Goal: Task Accomplishment & Management: Manage account settings

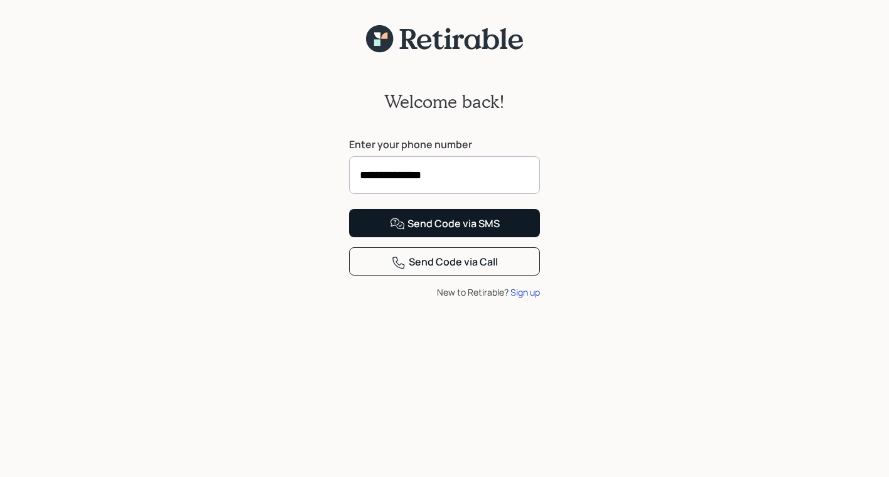
click at [466, 232] on div "Send Code via SMS" at bounding box center [445, 224] width 110 height 15
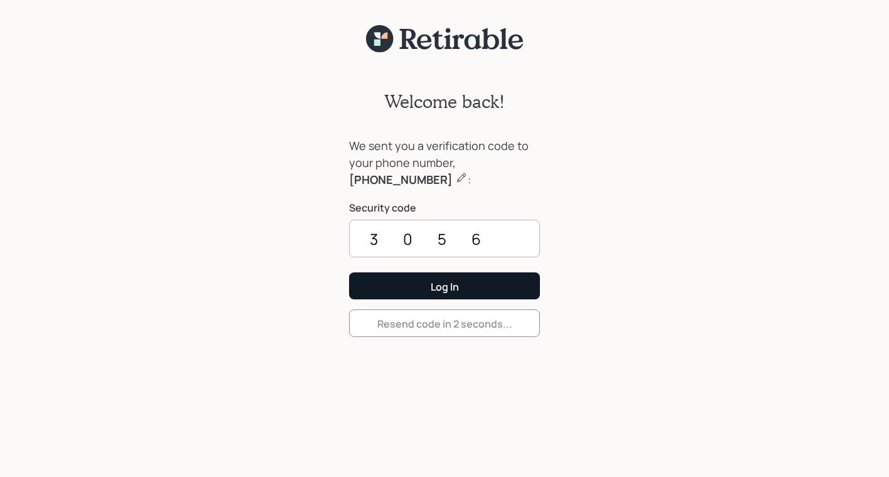
type input "3056"
click at [446, 286] on div "Log In" at bounding box center [445, 287] width 28 height 14
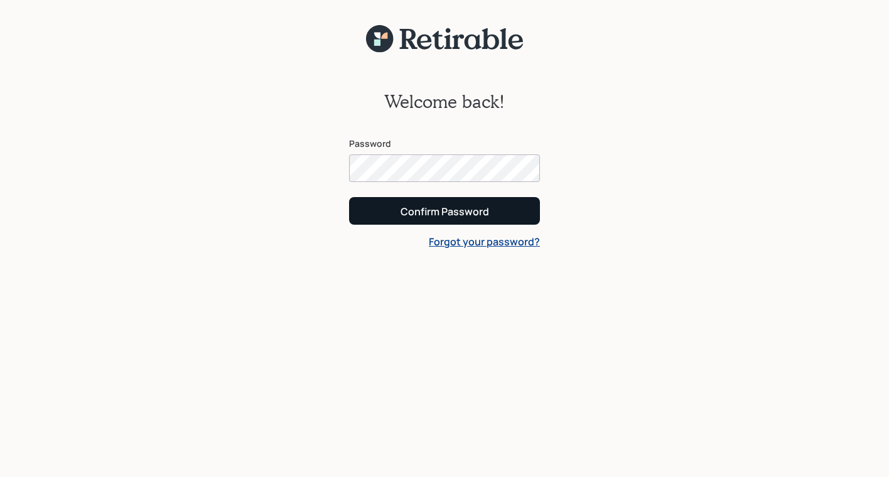
click at [430, 207] on div "Confirm Password" at bounding box center [445, 212] width 89 height 14
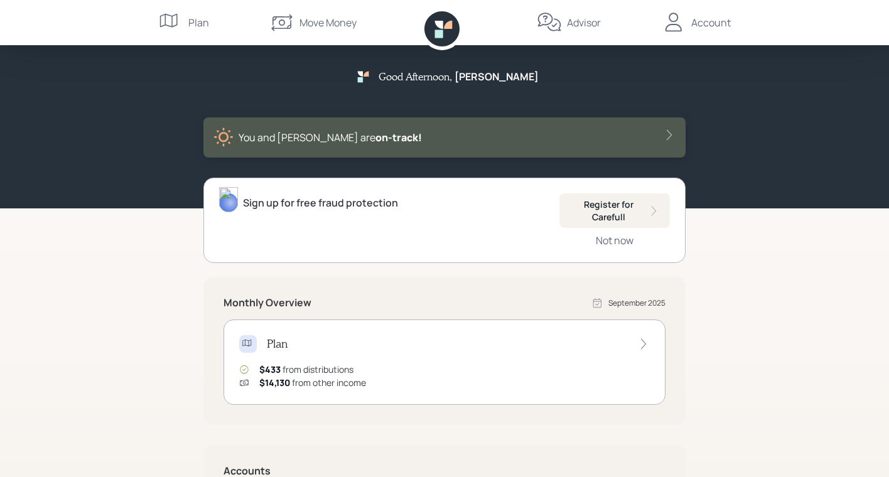
click at [69, 357] on div "Good Afternoon , [PERSON_NAME] and [PERSON_NAME] are on‑track! Sign up for free…" at bounding box center [444, 365] width 889 height 731
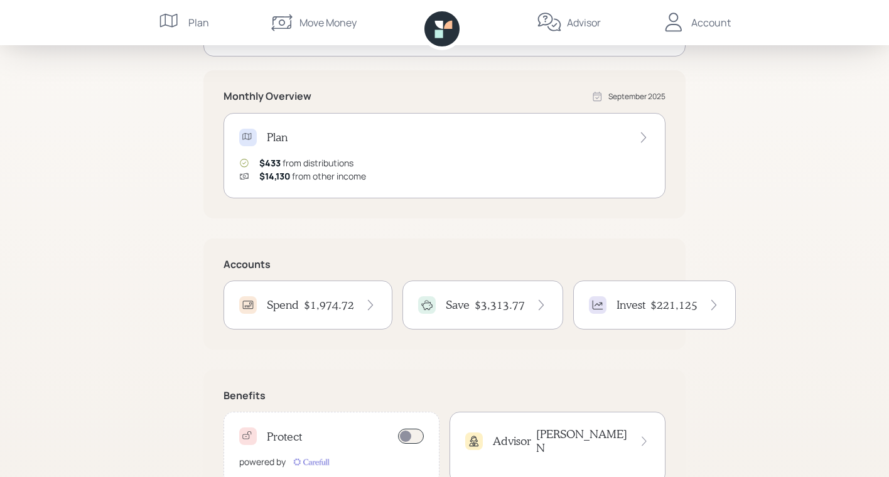
scroll to position [217, 0]
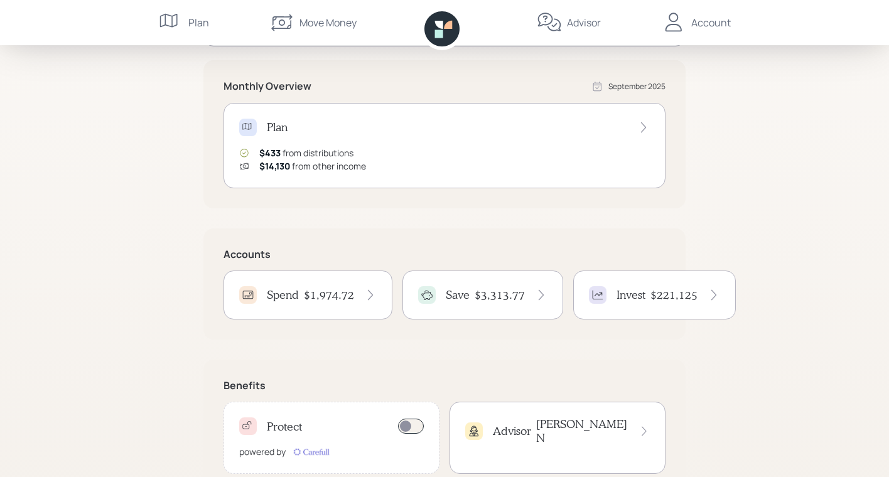
click at [324, 293] on h4 "$1,974.72" at bounding box center [329, 295] width 50 height 14
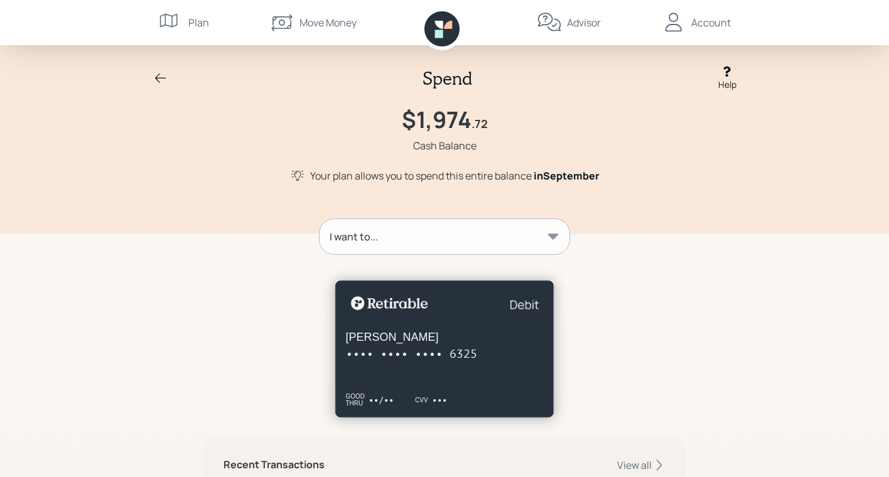
click at [156, 77] on icon at bounding box center [160, 78] width 15 height 15
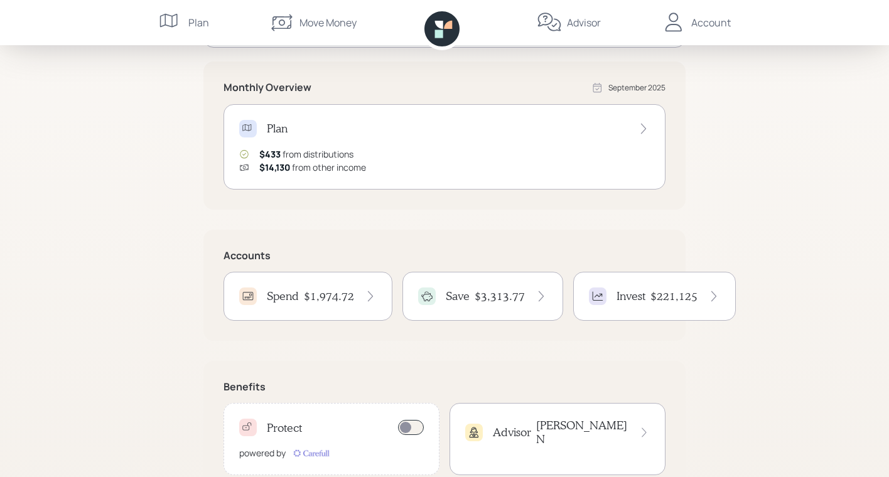
scroll to position [222, 0]
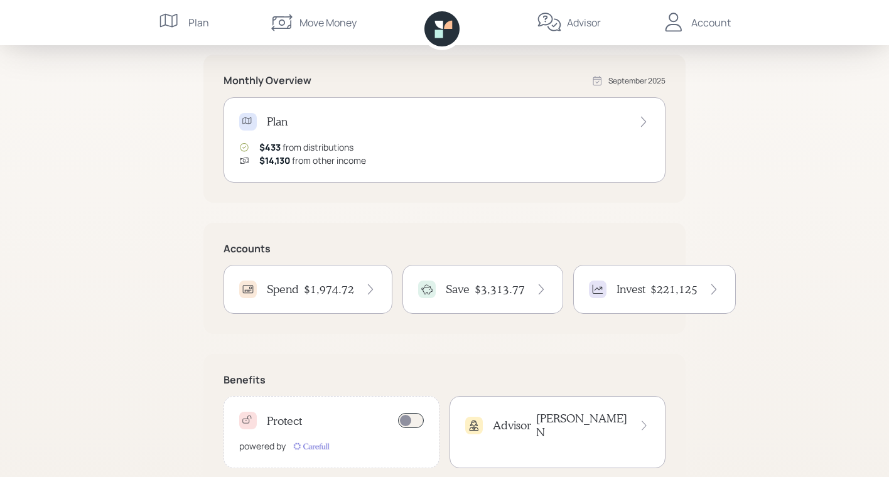
click at [713, 288] on icon at bounding box center [714, 289] width 13 height 13
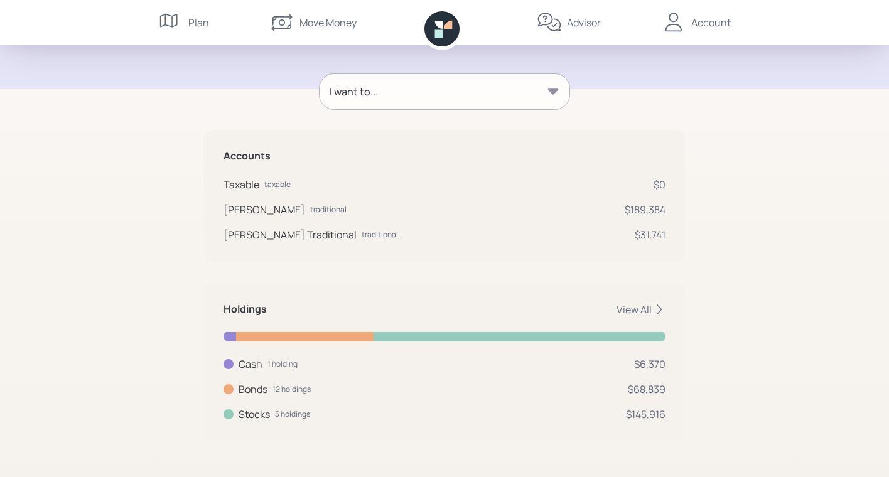
scroll to position [155, 0]
click at [654, 304] on icon at bounding box center [659, 310] width 13 height 13
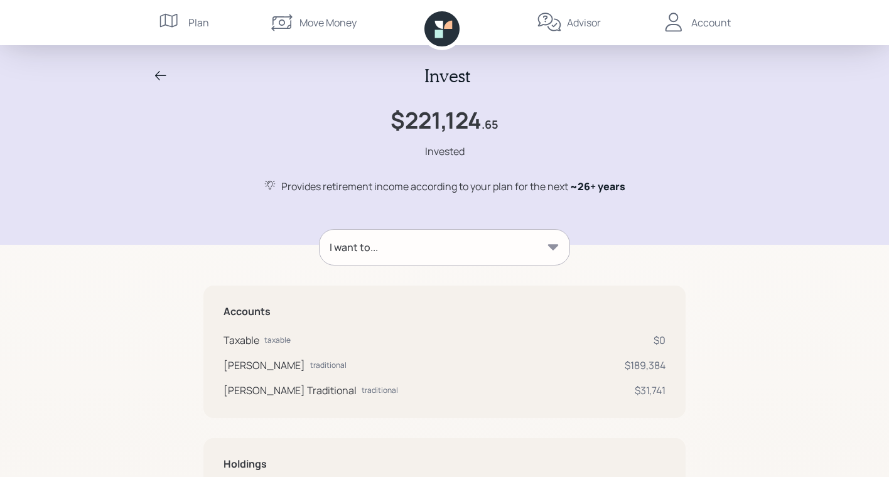
scroll to position [0, 0]
click at [160, 74] on icon at bounding box center [160, 75] width 15 height 15
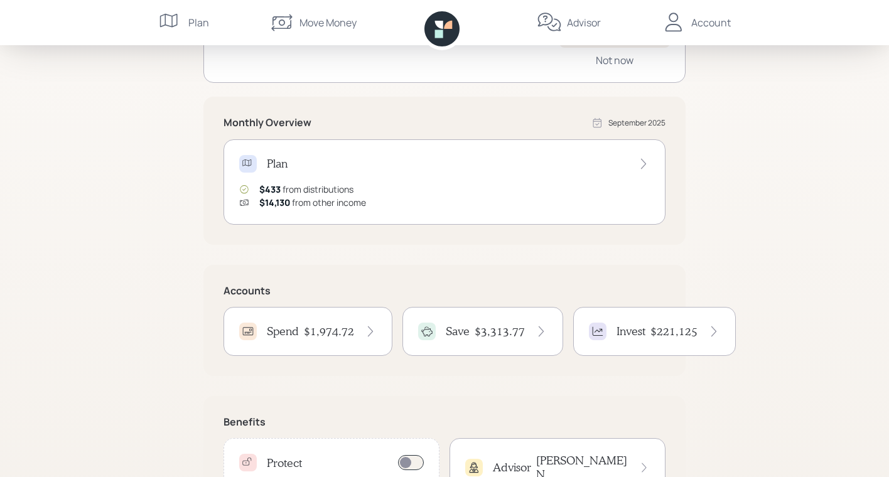
scroll to position [190, 0]
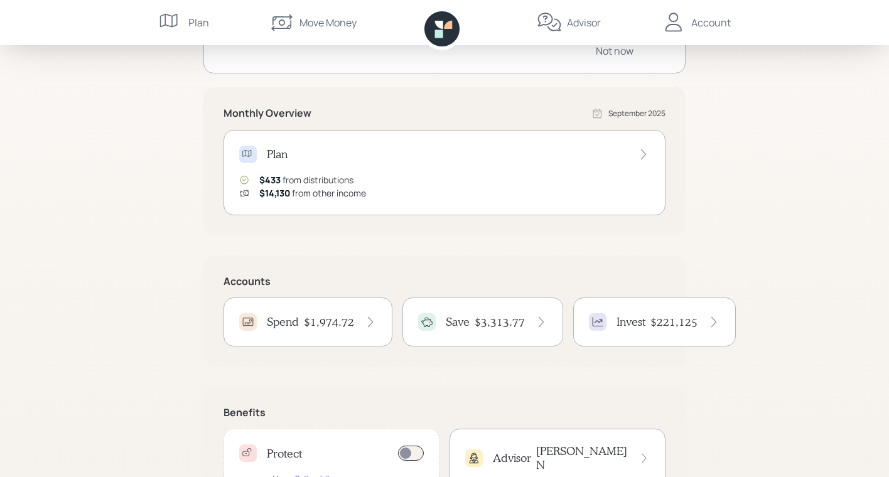
click at [480, 321] on h4 "$3,313.77" at bounding box center [500, 322] width 50 height 14
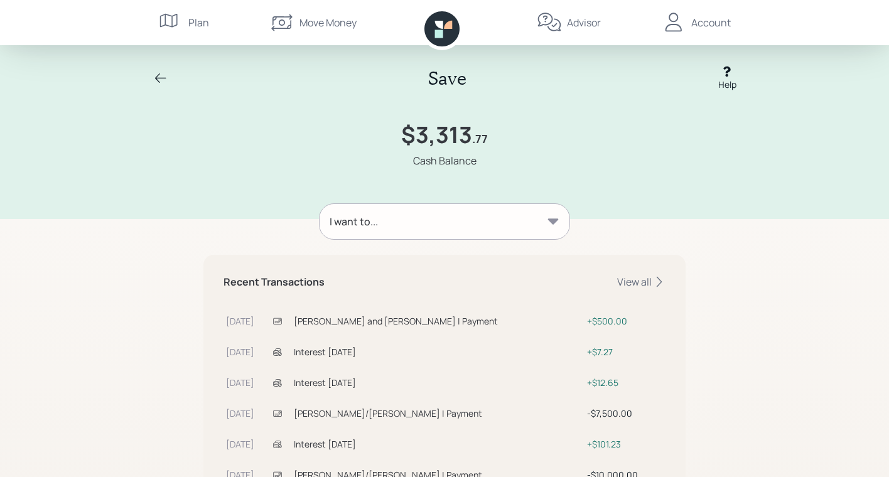
click at [709, 24] on div "Account" at bounding box center [711, 22] width 40 height 15
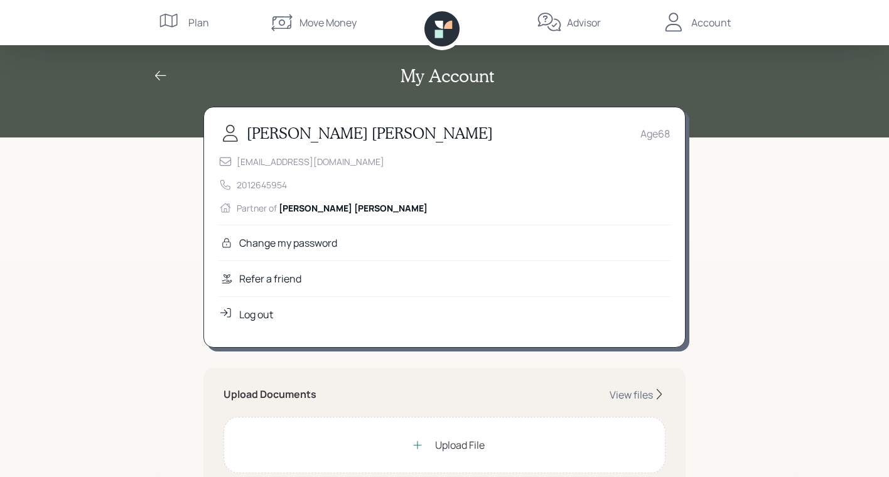
click at [160, 76] on icon at bounding box center [160, 75] width 11 height 9
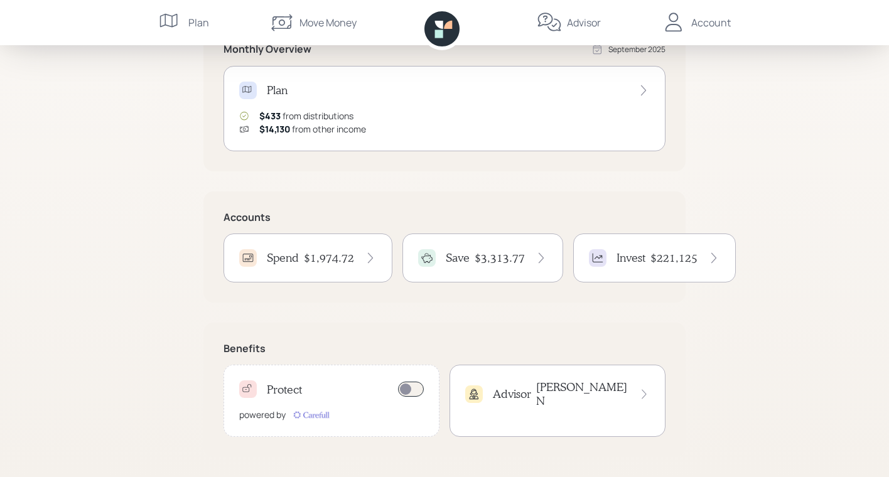
scroll to position [254, 0]
click at [374, 252] on icon at bounding box center [370, 258] width 13 height 13
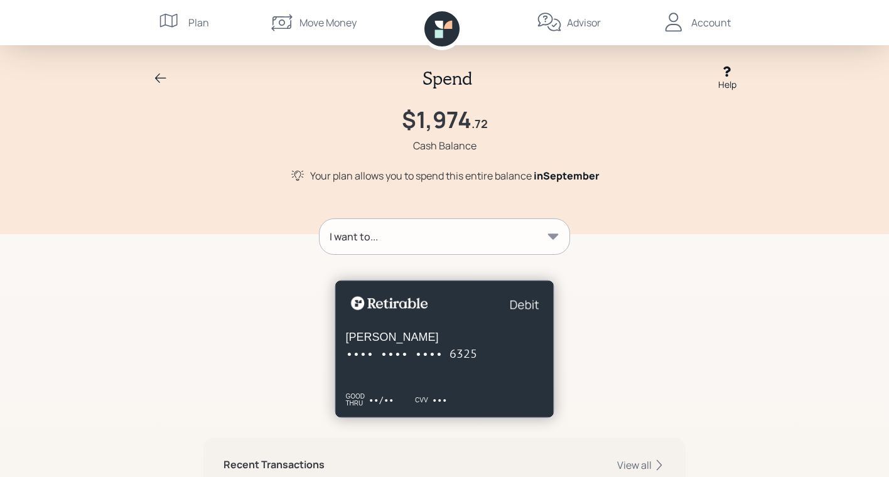
click at [553, 238] on icon at bounding box center [553, 237] width 11 height 6
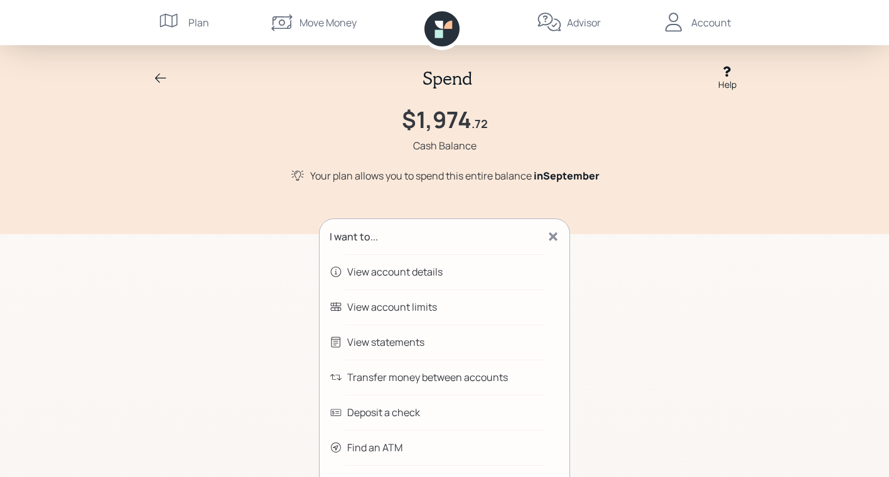
click at [158, 77] on icon at bounding box center [160, 78] width 15 height 15
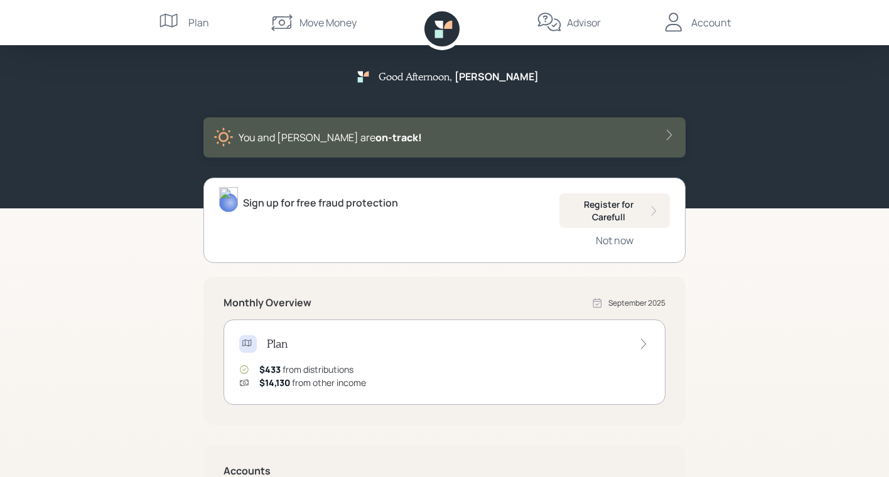
click at [273, 371] on span "$433" at bounding box center [269, 370] width 21 height 12
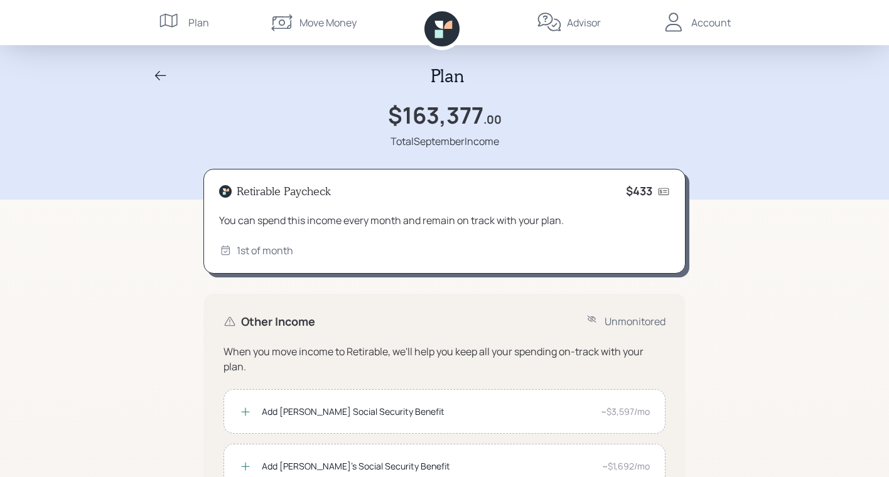
click at [710, 20] on div "Account" at bounding box center [711, 22] width 40 height 15
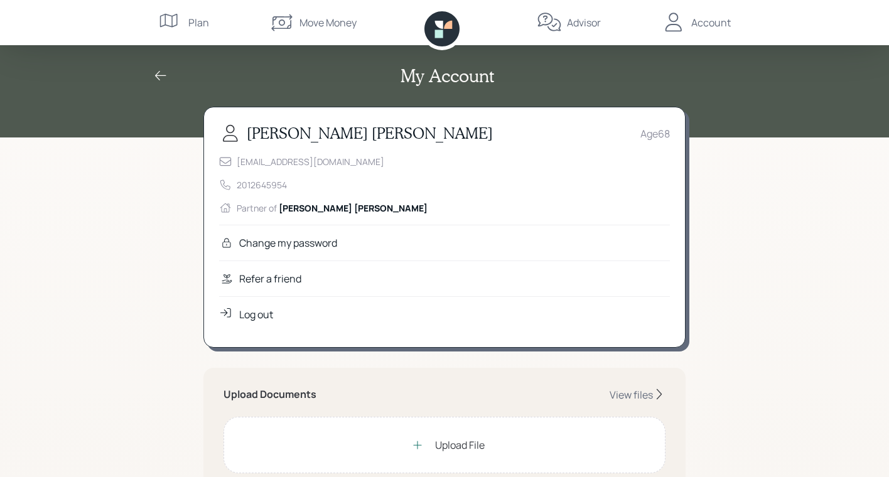
click at [257, 315] on div "Log out" at bounding box center [256, 314] width 34 height 15
